Goal: Task Accomplishment & Management: Manage account settings

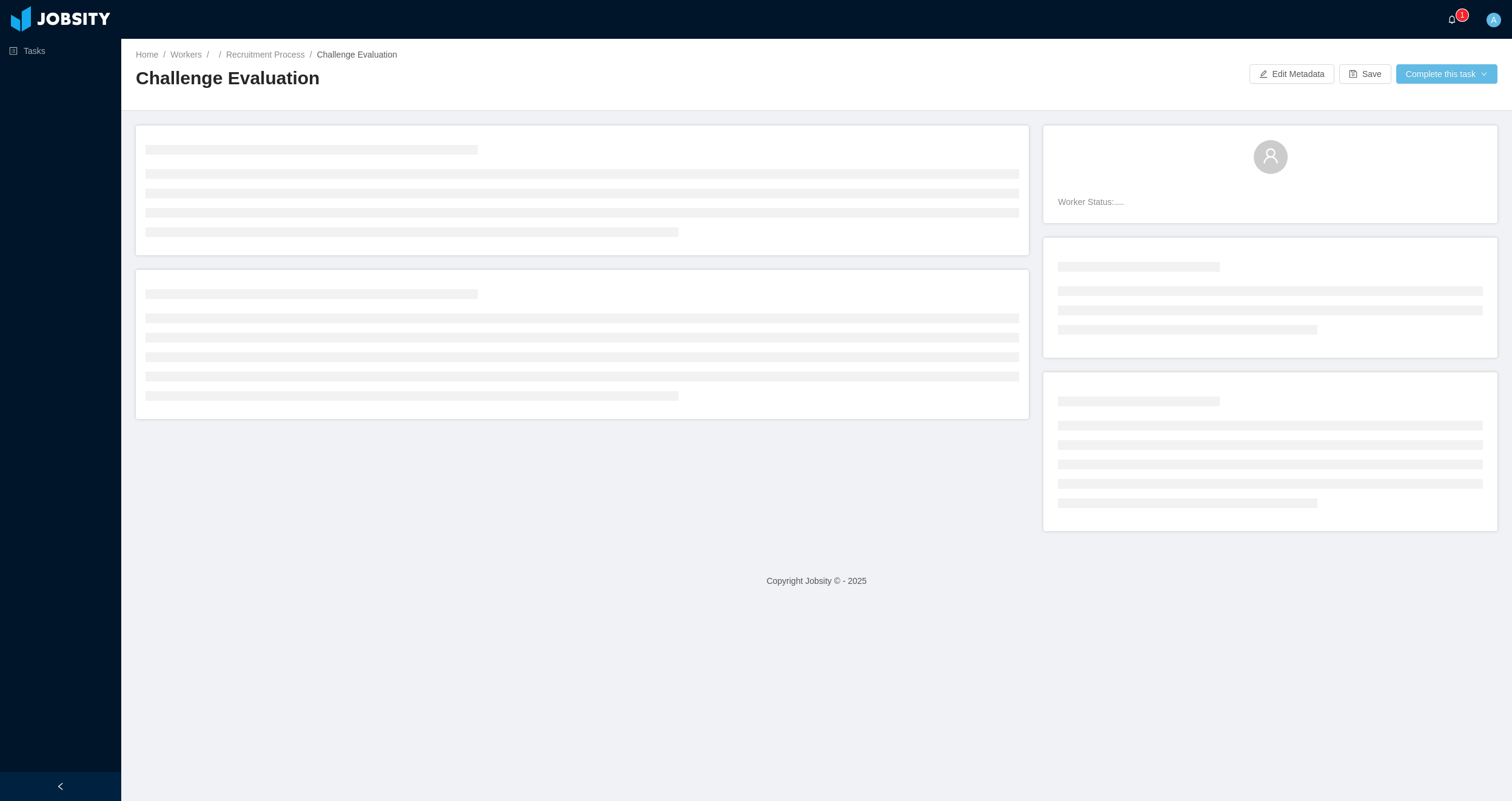
click at [1454, 19] on icon "icon: bell" at bounding box center [1452, 19] width 8 height 8
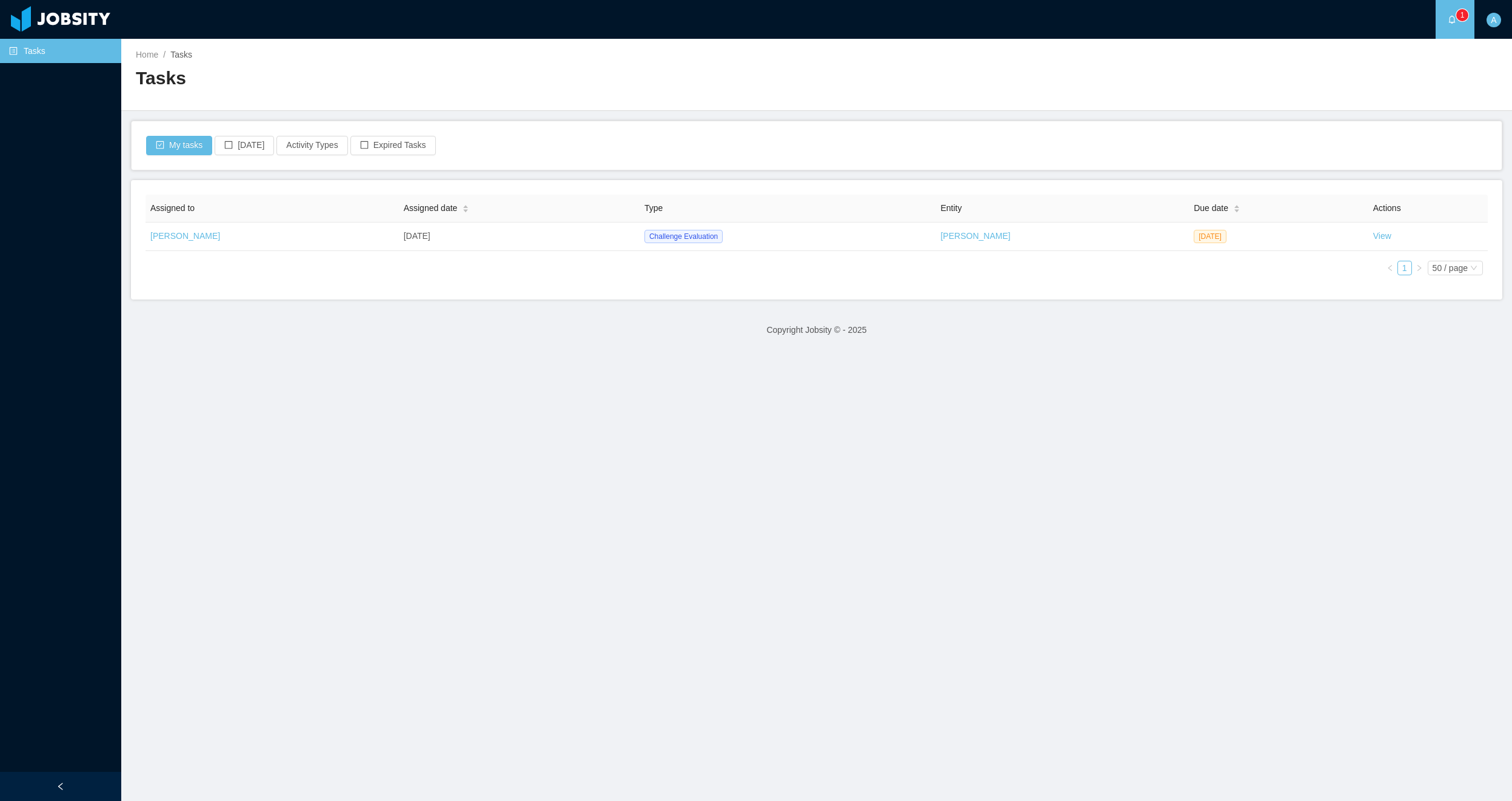
click at [1455, 18] on icon "icon: bell" at bounding box center [1452, 19] width 6 height 8
click at [395, 150] on button "Expired Tasks" at bounding box center [393, 145] width 86 height 19
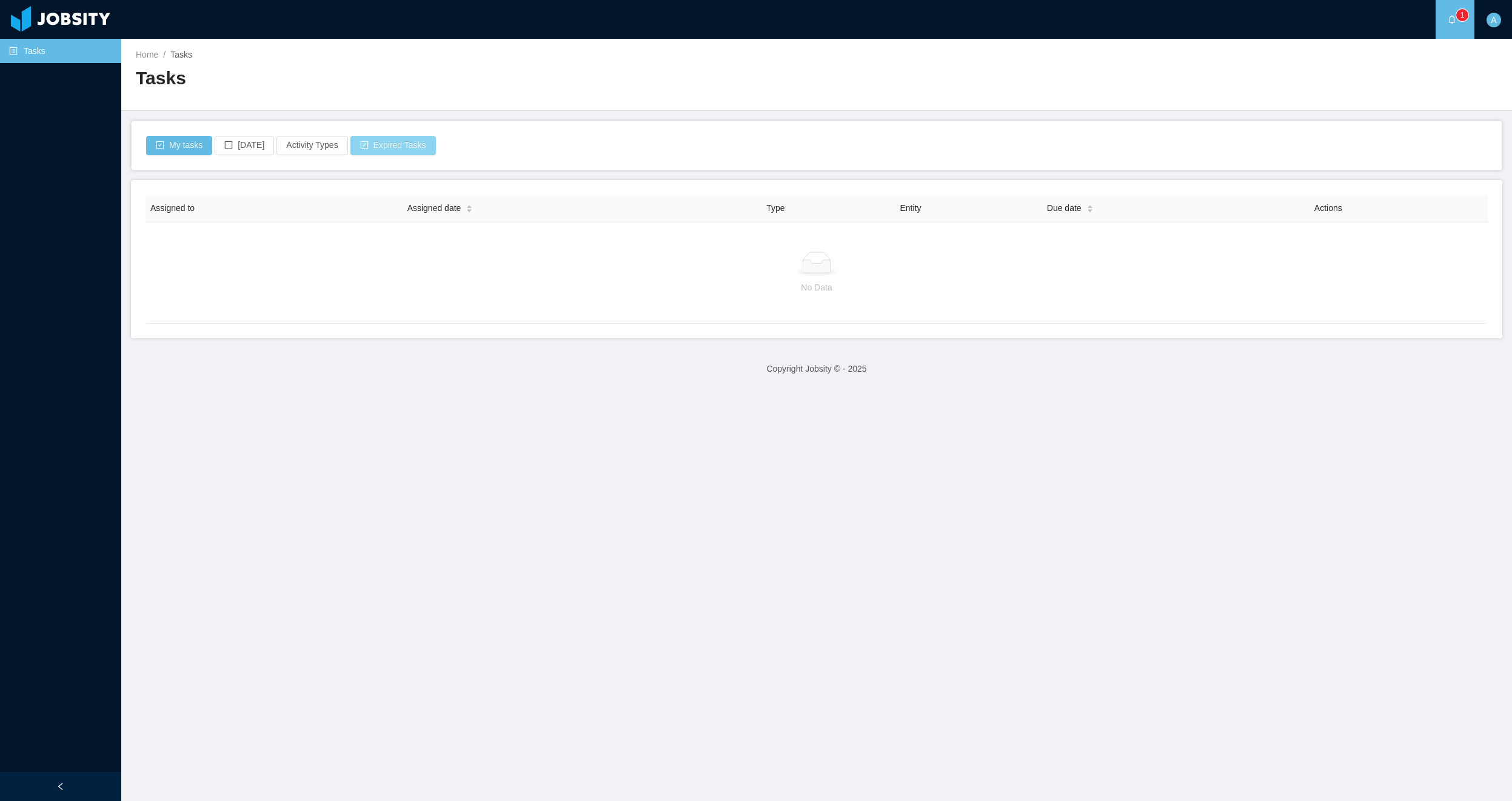
click at [385, 151] on button "Expired Tasks" at bounding box center [393, 145] width 86 height 19
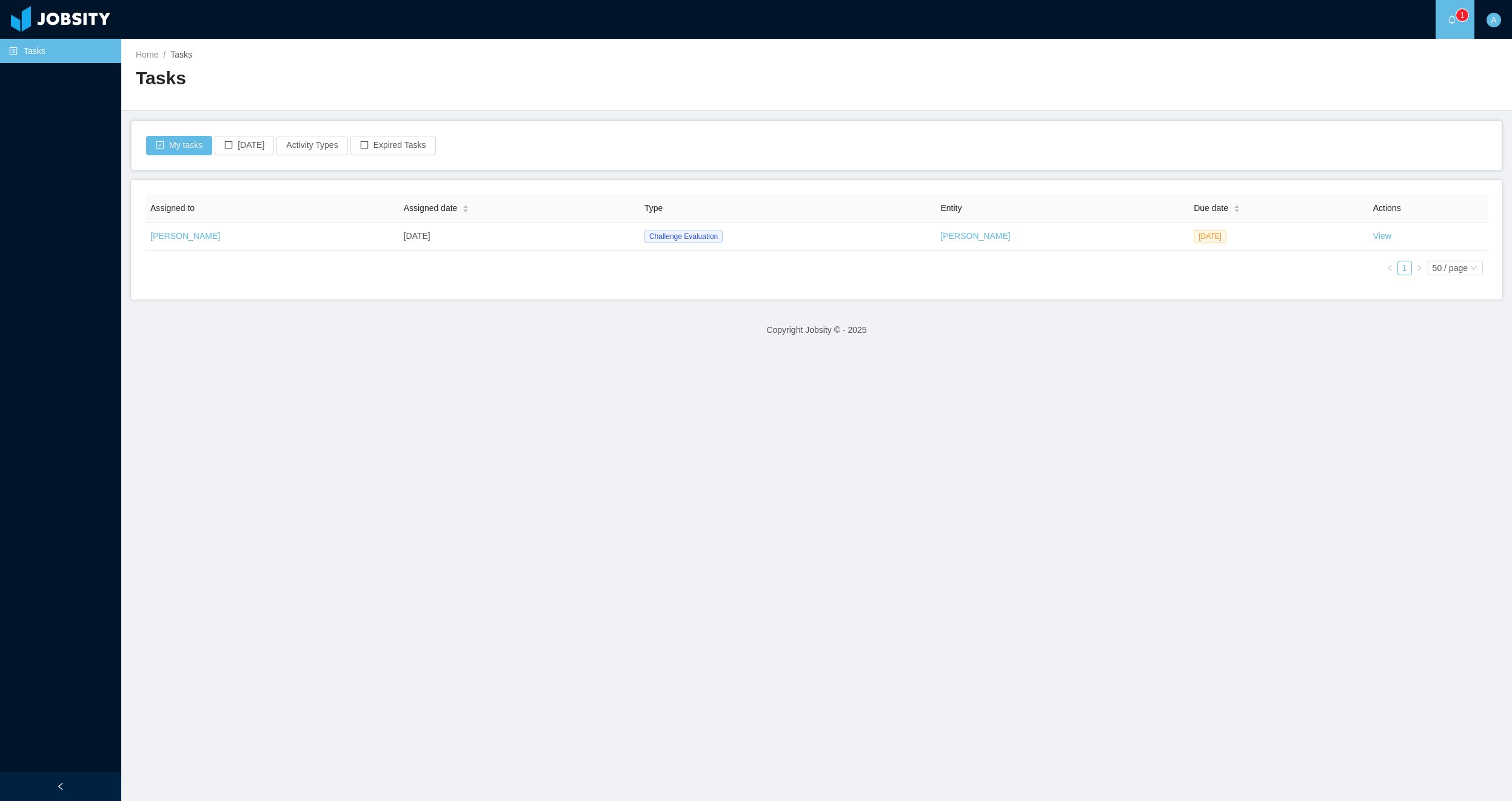
click at [183, 52] on span "Tasks" at bounding box center [181, 55] width 22 height 10
click at [1457, 18] on sup "0 1 2 3 4 5 6 7 8 9 0 1 2 3 4 5 6 7 8 9 0 1 2 3 4 5 6 7 8 9" at bounding box center [1462, 15] width 12 height 12
click at [1496, 25] on span "A" at bounding box center [1494, 20] width 6 height 15
